Goal: Find specific page/section: Find specific page/section

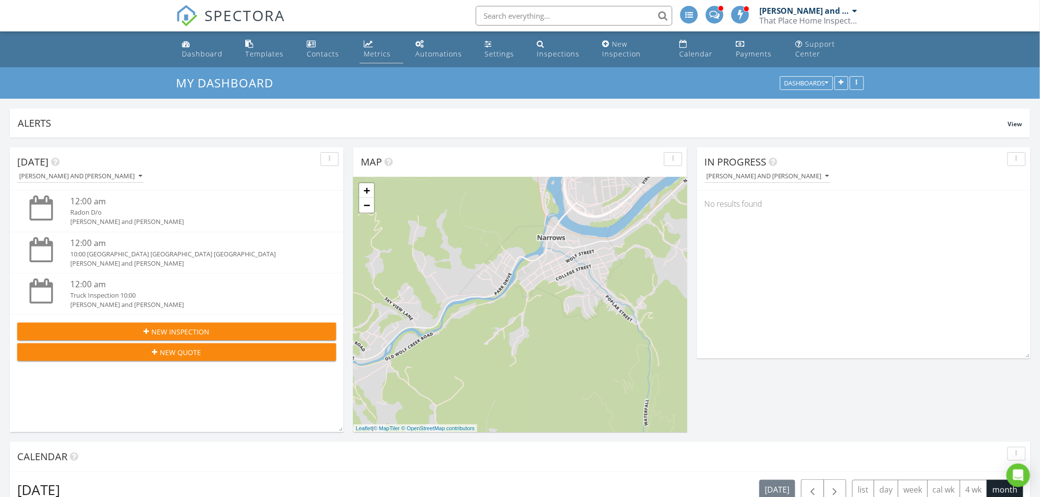
click at [369, 51] on div "Metrics" at bounding box center [377, 53] width 27 height 9
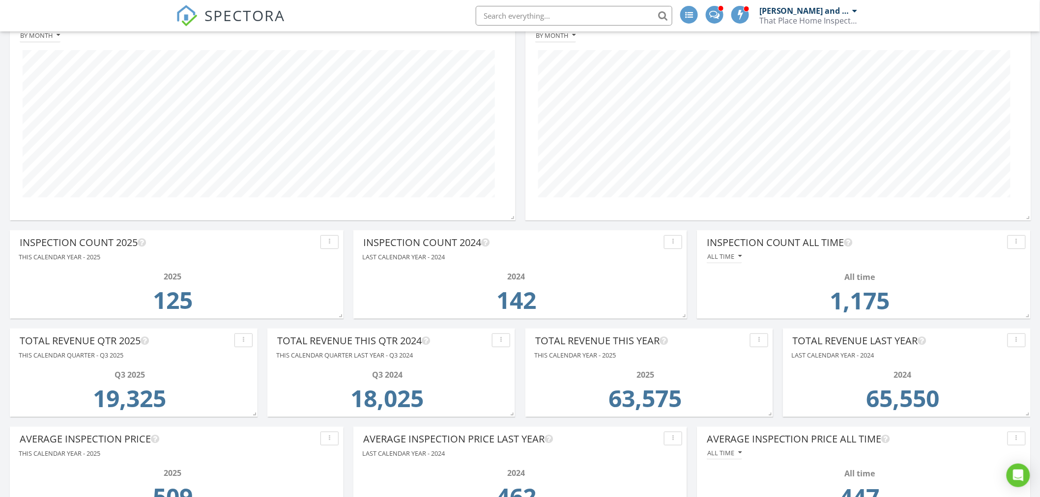
scroll to position [109, 0]
